Goal: Task Accomplishment & Management: Use online tool/utility

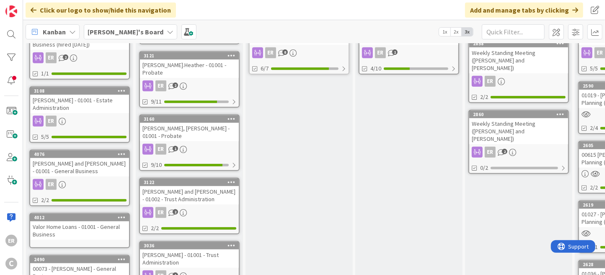
scroll to position [294, 0]
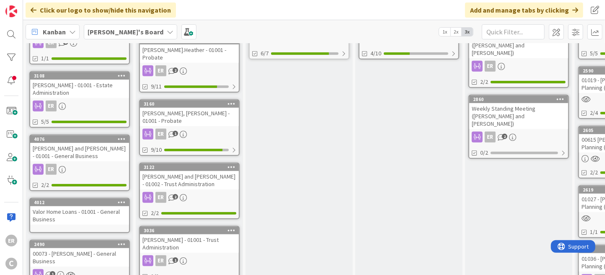
click at [87, 138] on link "4076 [PERSON_NAME] and [PERSON_NAME] - 01001 - General Business ER 2/2" at bounding box center [79, 163] width 101 height 57
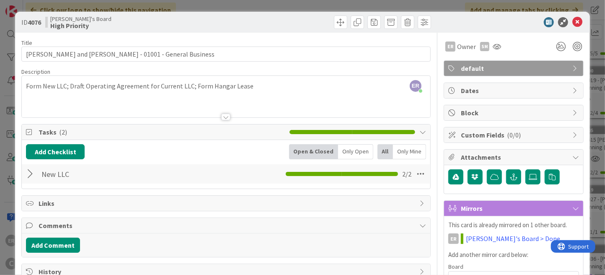
click at [291, 91] on div "ER [PERSON_NAME] just joined Form New LLC; Draft Operating Agreement for Curren…" at bounding box center [226, 97] width 409 height 42
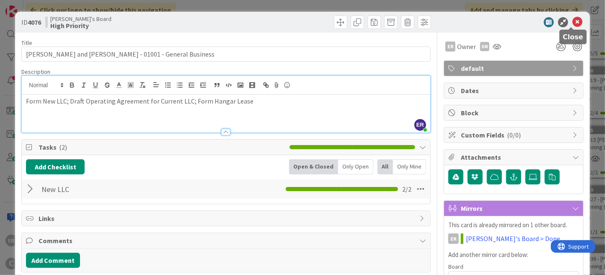
click at [574, 23] on icon at bounding box center [578, 22] width 10 height 10
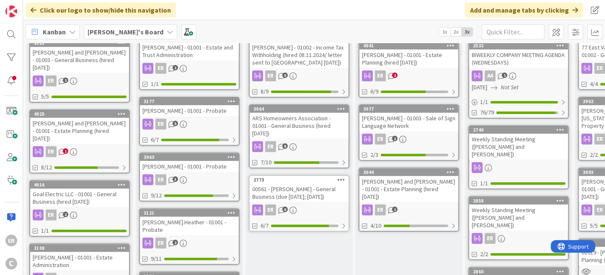
scroll to position [126, 0]
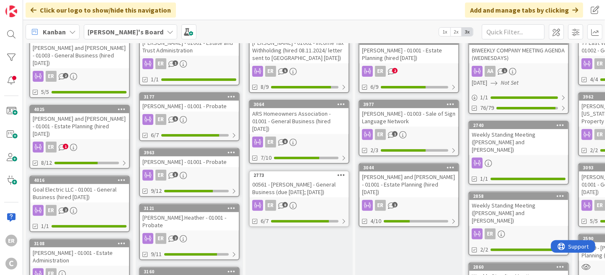
click at [426, 117] on div "[PERSON_NAME] - 01003 - Sale of Sign Language Network" at bounding box center [409, 117] width 99 height 18
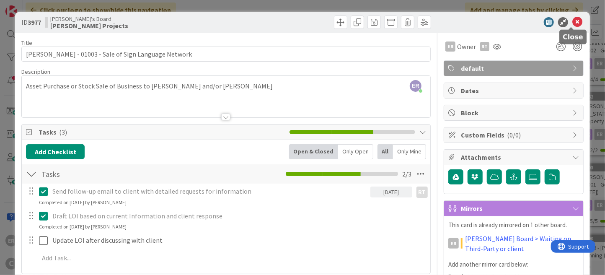
click at [573, 22] on icon at bounding box center [578, 22] width 10 height 10
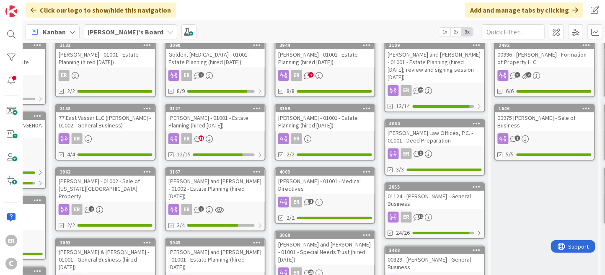
scroll to position [42, 523]
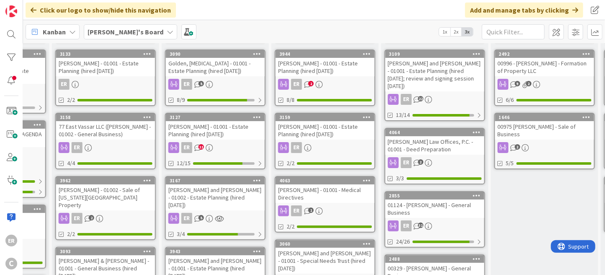
click at [109, 196] on div "[PERSON_NAME] - 01002 - Sale of [US_STATE][GEOGRAPHIC_DATA] Property" at bounding box center [105, 197] width 99 height 26
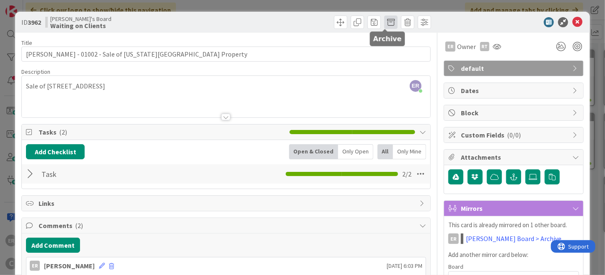
click at [389, 25] on span at bounding box center [391, 22] width 13 height 13
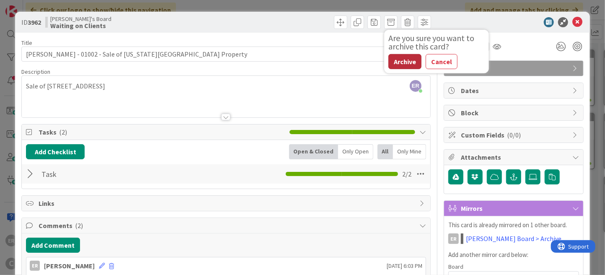
click at [392, 62] on button "Archive" at bounding box center [405, 61] width 33 height 15
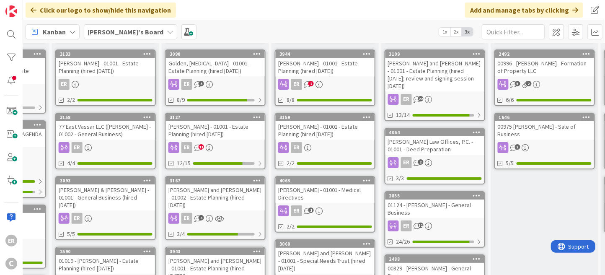
click at [203, 192] on div "[PERSON_NAME] and [PERSON_NAME] - 01002 - Estate Planning (hired [DATE])" at bounding box center [215, 197] width 99 height 26
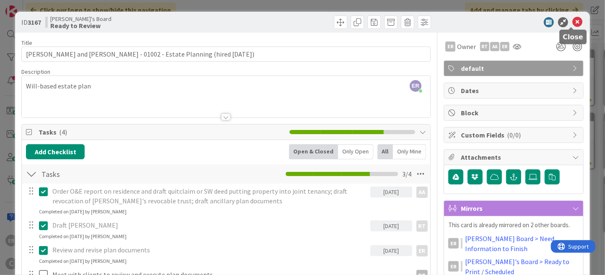
click at [573, 24] on icon at bounding box center [578, 22] width 10 height 10
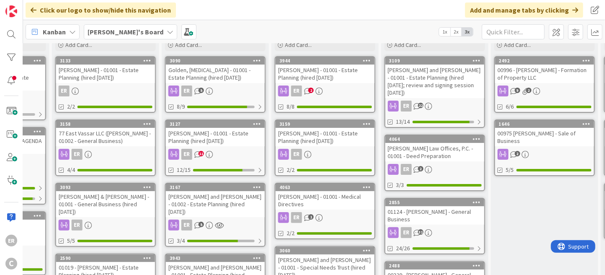
scroll to position [0, 523]
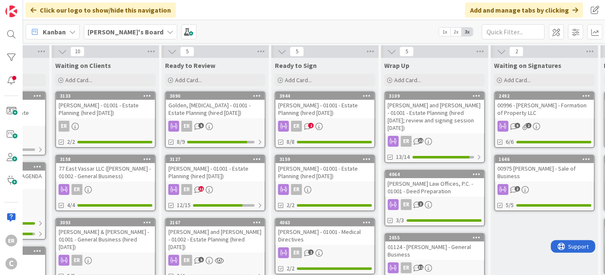
click at [247, 118] on link "3090 Golden, [MEDICAL_DATA] - 01001 - Estate Planning (hired [DATE]) ER 5 8/9" at bounding box center [215, 119] width 101 height 57
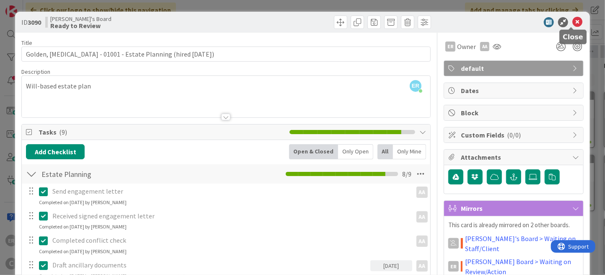
click at [573, 25] on icon at bounding box center [578, 22] width 10 height 10
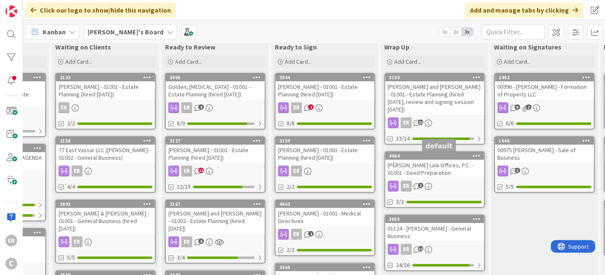
scroll to position [0, 523]
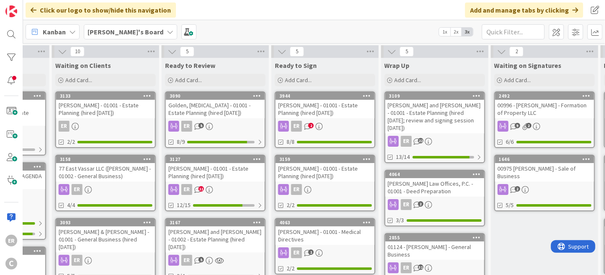
click at [347, 126] on div "ER 2" at bounding box center [325, 126] width 99 height 11
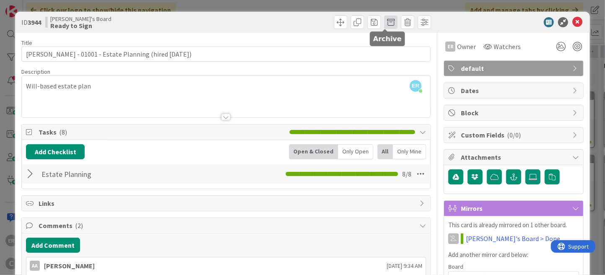
click at [386, 21] on span at bounding box center [391, 22] width 13 height 13
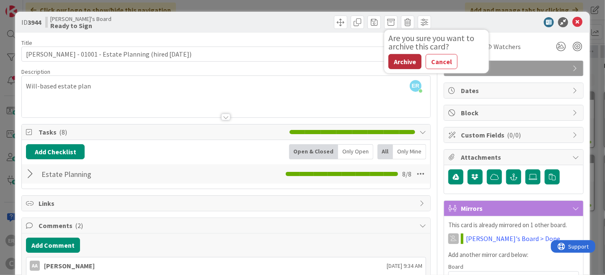
click at [400, 65] on button "Archive" at bounding box center [405, 61] width 33 height 15
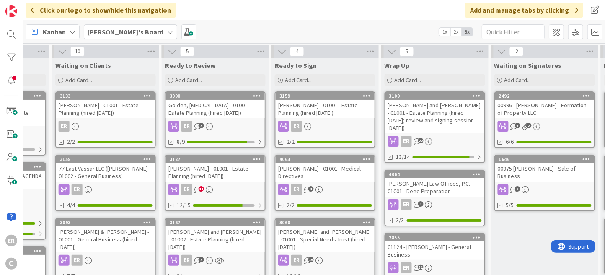
click at [327, 107] on div "[PERSON_NAME] - 01001 - Estate Planning (hired [DATE])" at bounding box center [325, 109] width 99 height 18
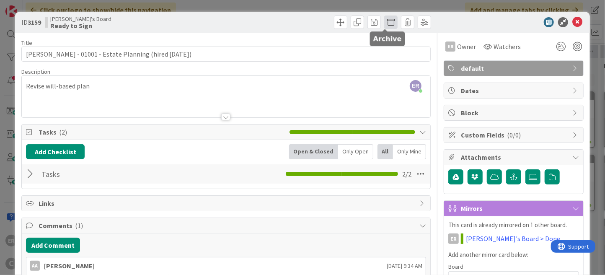
click at [386, 27] on span at bounding box center [391, 22] width 13 height 13
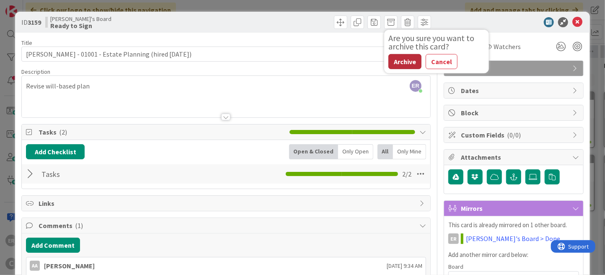
click at [390, 65] on button "Archive" at bounding box center [405, 61] width 33 height 15
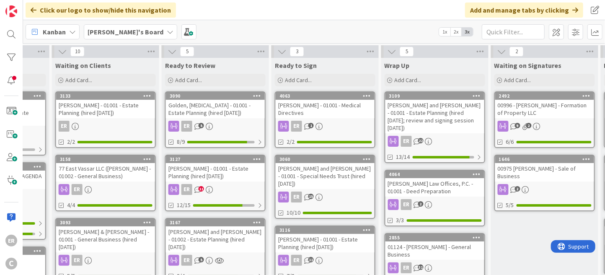
click at [337, 117] on div "[PERSON_NAME] - 01001 - Medical Directives" at bounding box center [325, 109] width 99 height 18
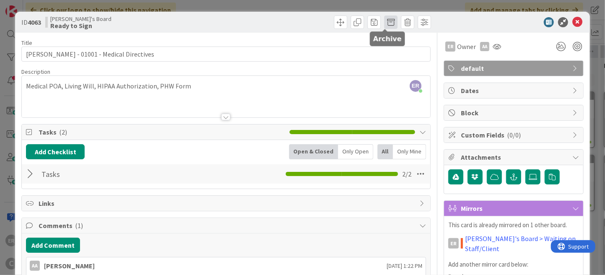
click at [387, 22] on span at bounding box center [391, 22] width 13 height 13
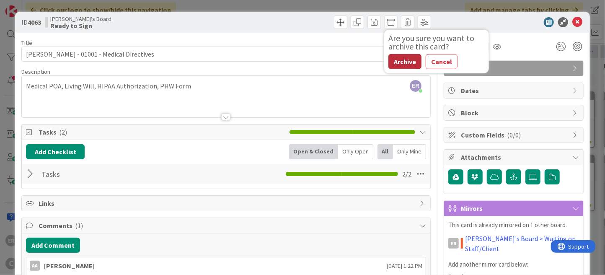
click at [391, 63] on button "Archive" at bounding box center [405, 61] width 33 height 15
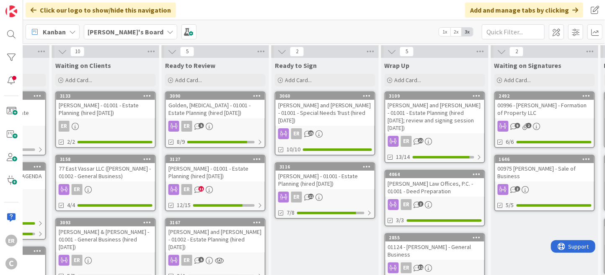
click at [322, 174] on div "[PERSON_NAME] - 01001 - Estate Planning (hired [DATE])" at bounding box center [325, 180] width 99 height 18
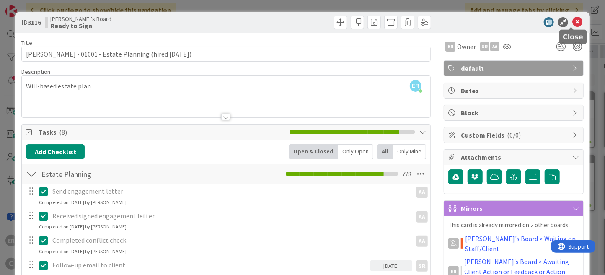
click at [573, 25] on icon at bounding box center [578, 22] width 10 height 10
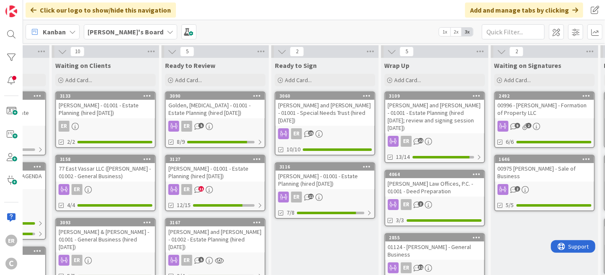
click at [444, 113] on div "[PERSON_NAME] and [PERSON_NAME] - 01001 - Estate Planning (hired [DATE]; review…" at bounding box center [435, 117] width 99 height 34
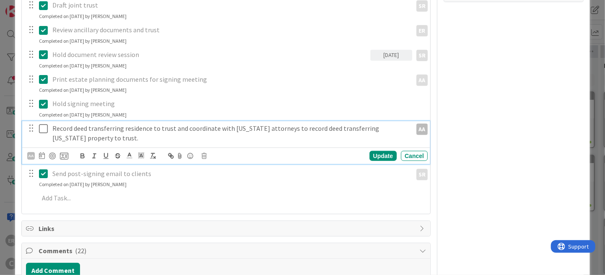
click at [45, 126] on icon at bounding box center [43, 129] width 9 height 10
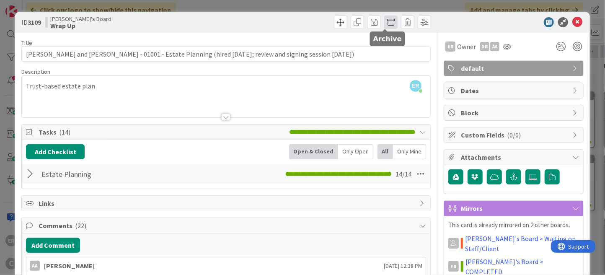
click at [385, 24] on span at bounding box center [391, 22] width 13 height 13
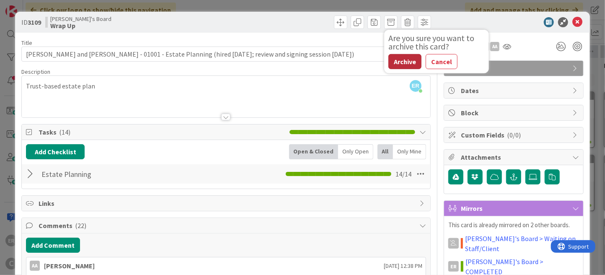
click at [389, 65] on button "Archive" at bounding box center [405, 61] width 33 height 15
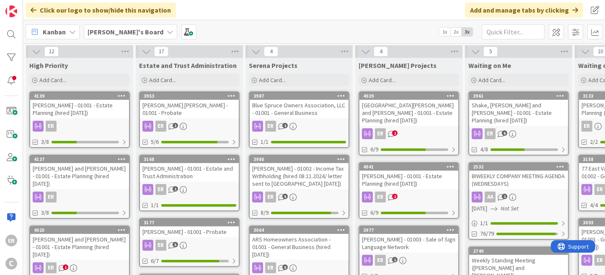
click at [96, 113] on div "[PERSON_NAME] - 01001 - Estate Planning (hired [DATE])" at bounding box center [79, 109] width 99 height 18
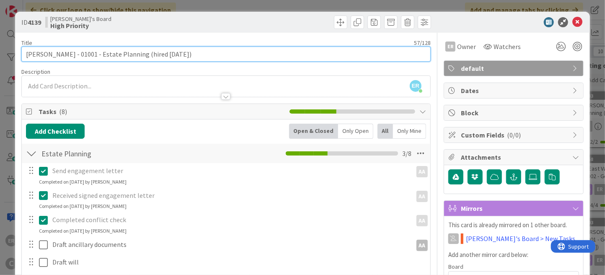
click at [177, 54] on input "[PERSON_NAME] - 01001 - Estate Planning (hired [DATE])" at bounding box center [226, 54] width 410 height 15
type input "[PERSON_NAME] - 01001 - Estate Planning (hired [DATE])"
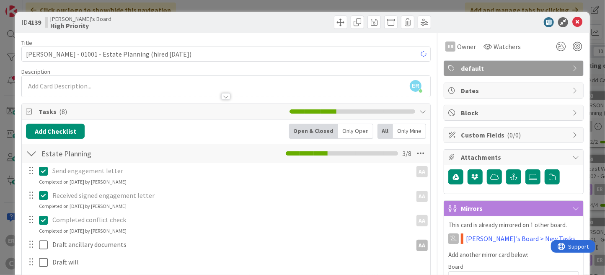
click at [260, 24] on div at bounding box center [330, 22] width 203 height 13
click at [574, 24] on icon at bounding box center [578, 22] width 10 height 10
